Goal: Information Seeking & Learning: Find specific page/section

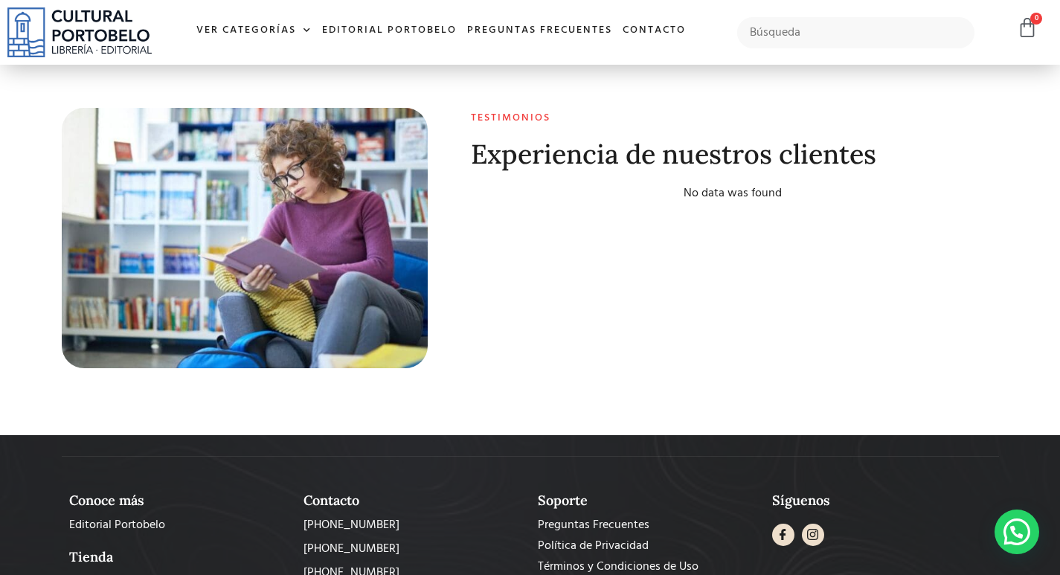
scroll to position [5528, 0]
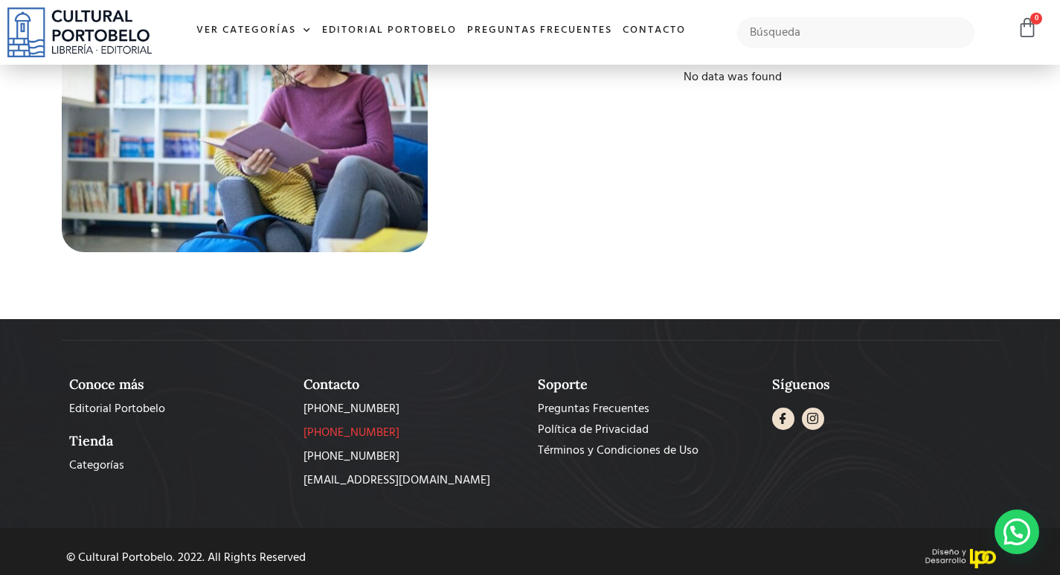
drag, startPoint x: 533, startPoint y: 271, endPoint x: 521, endPoint y: 426, distance: 155.1
click at [594, 400] on span "Preguntas Frecuentes" at bounding box center [594, 409] width 112 height 18
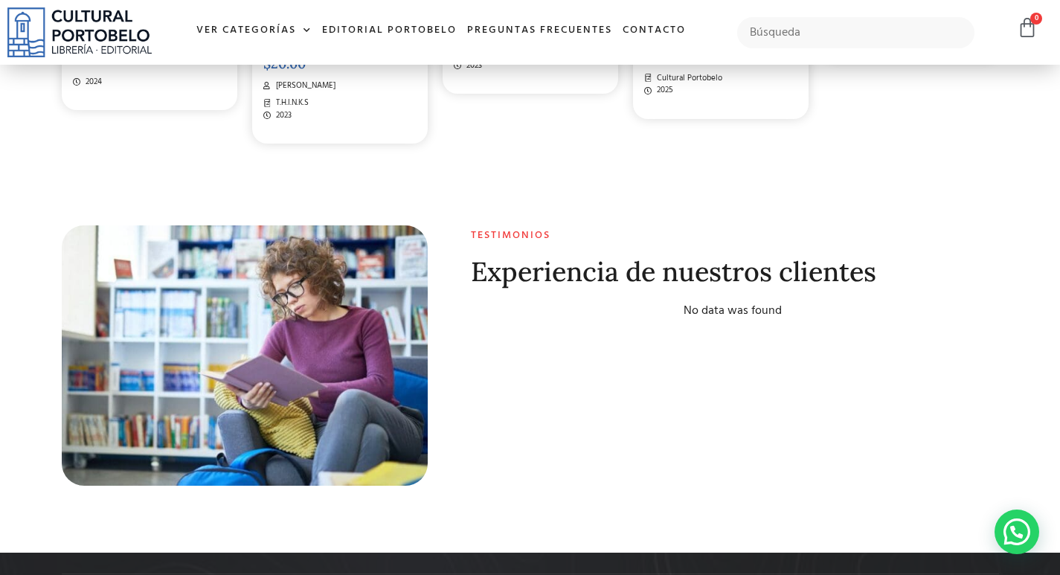
scroll to position [5155, 0]
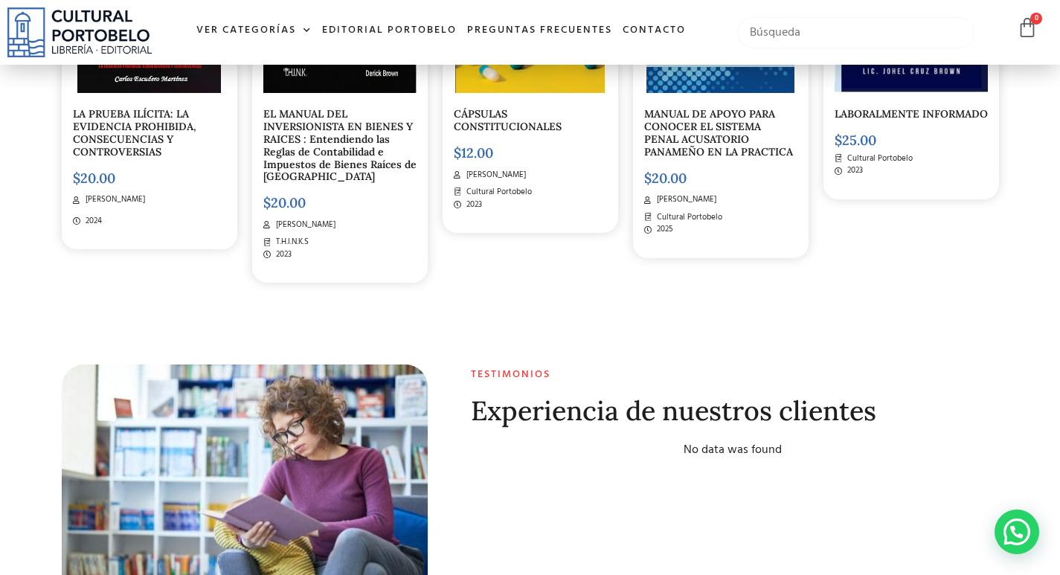
click at [808, 32] on input "text" at bounding box center [855, 32] width 237 height 31
type input "seguro"
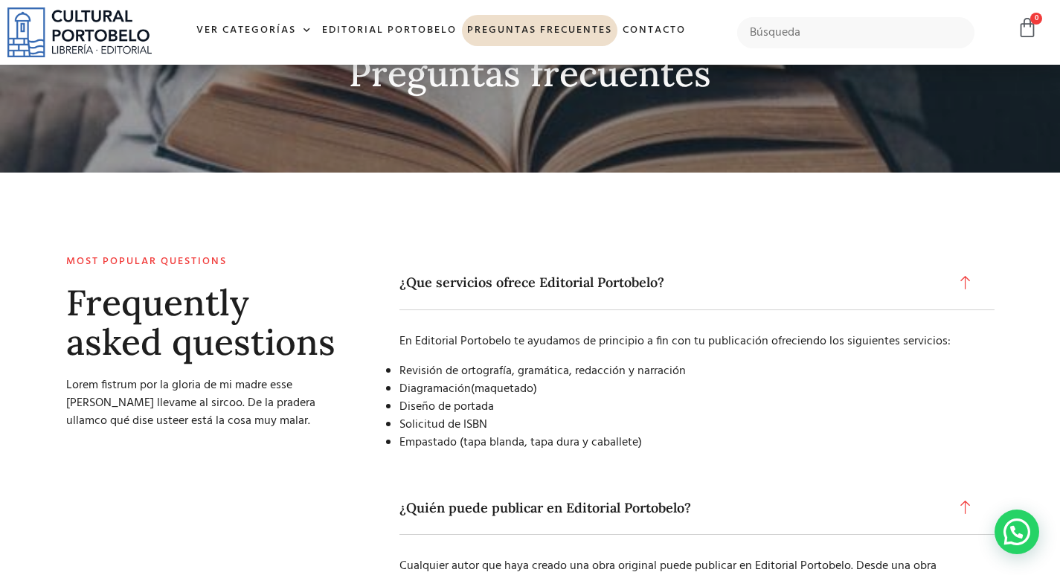
scroll to position [149, 0]
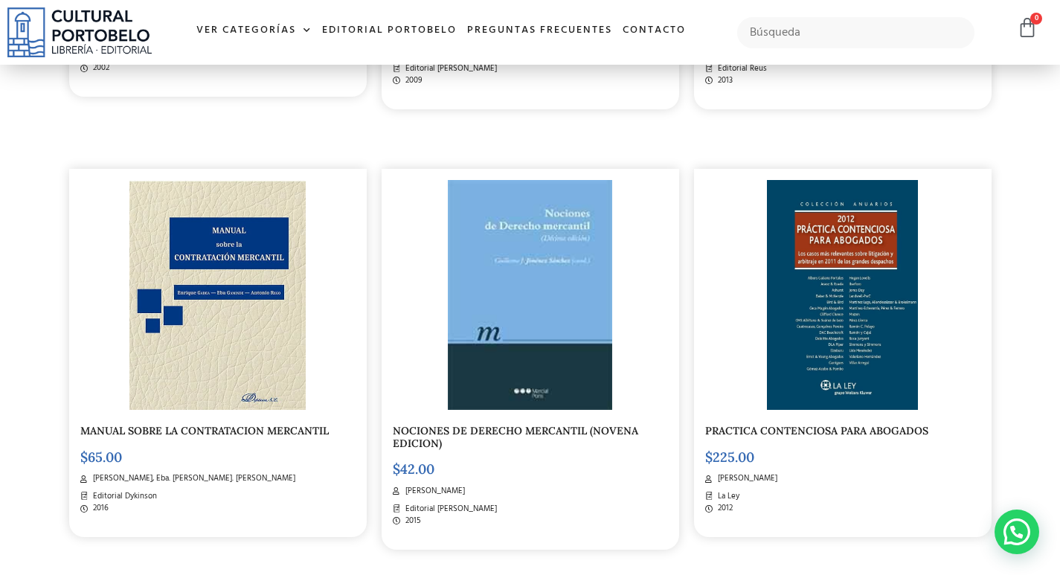
scroll to position [1190, 0]
